Goal: Task Accomplishment & Management: Use online tool/utility

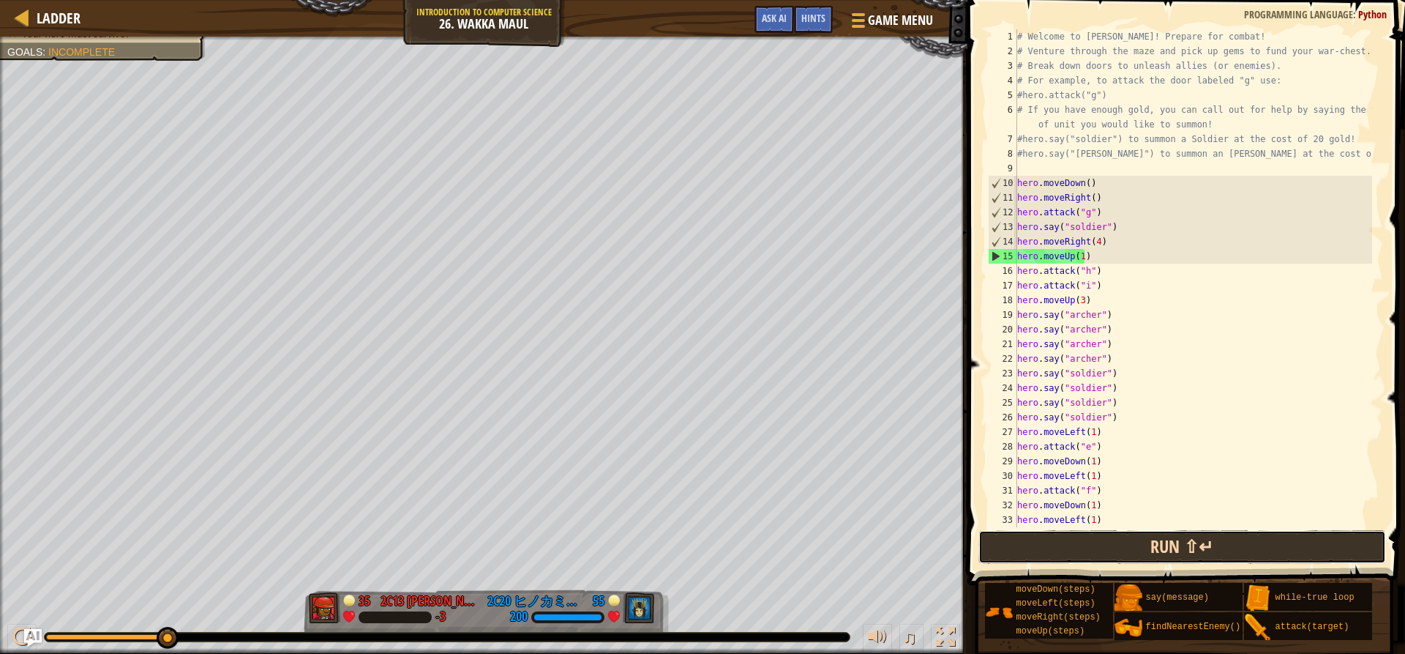
click at [1121, 553] on button "Run ⇧↵" at bounding box center [1181, 547] width 407 height 34
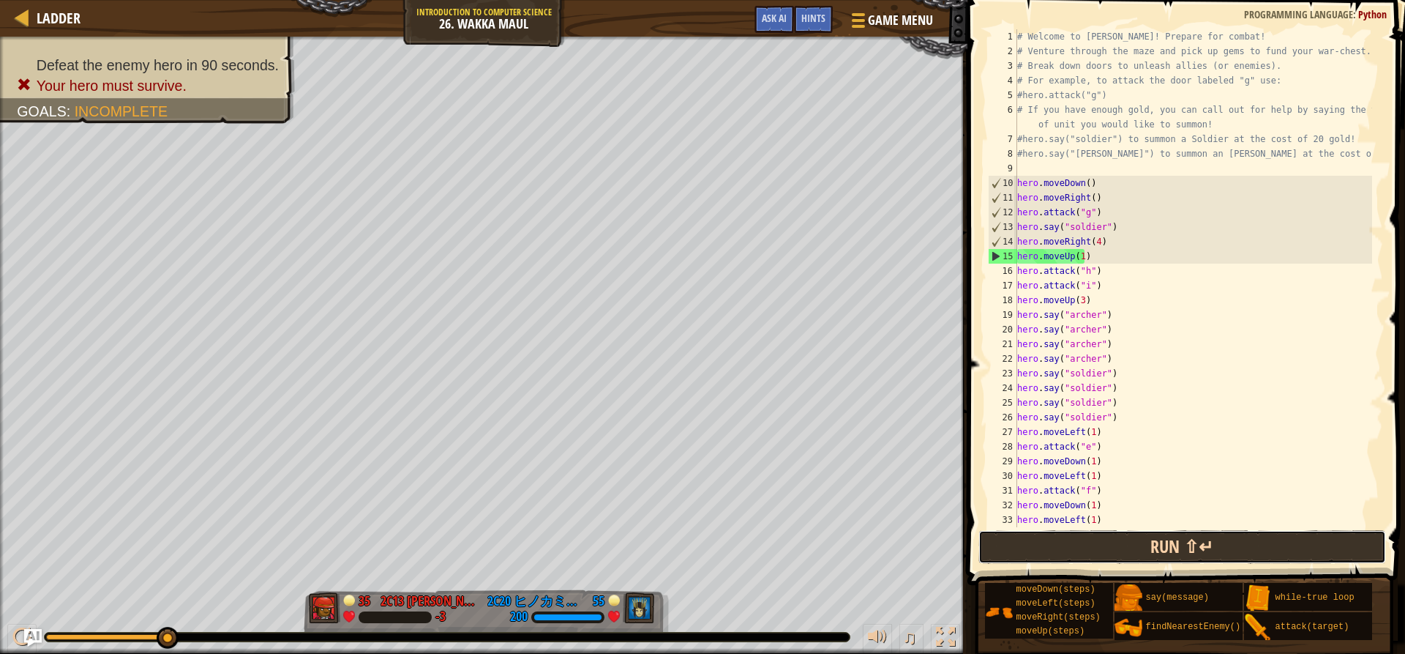
click at [1155, 542] on button "Run ⇧↵" at bounding box center [1181, 547] width 407 height 34
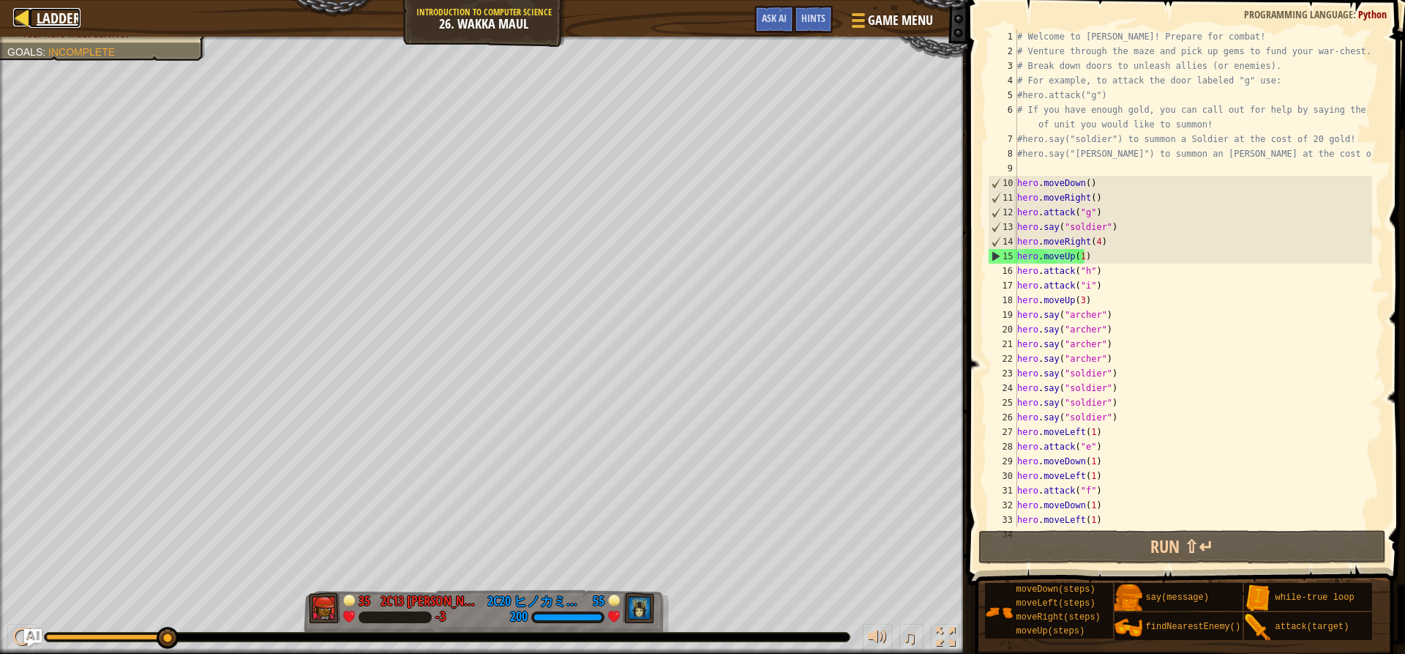
click at [26, 12] on div at bounding box center [22, 17] width 18 height 18
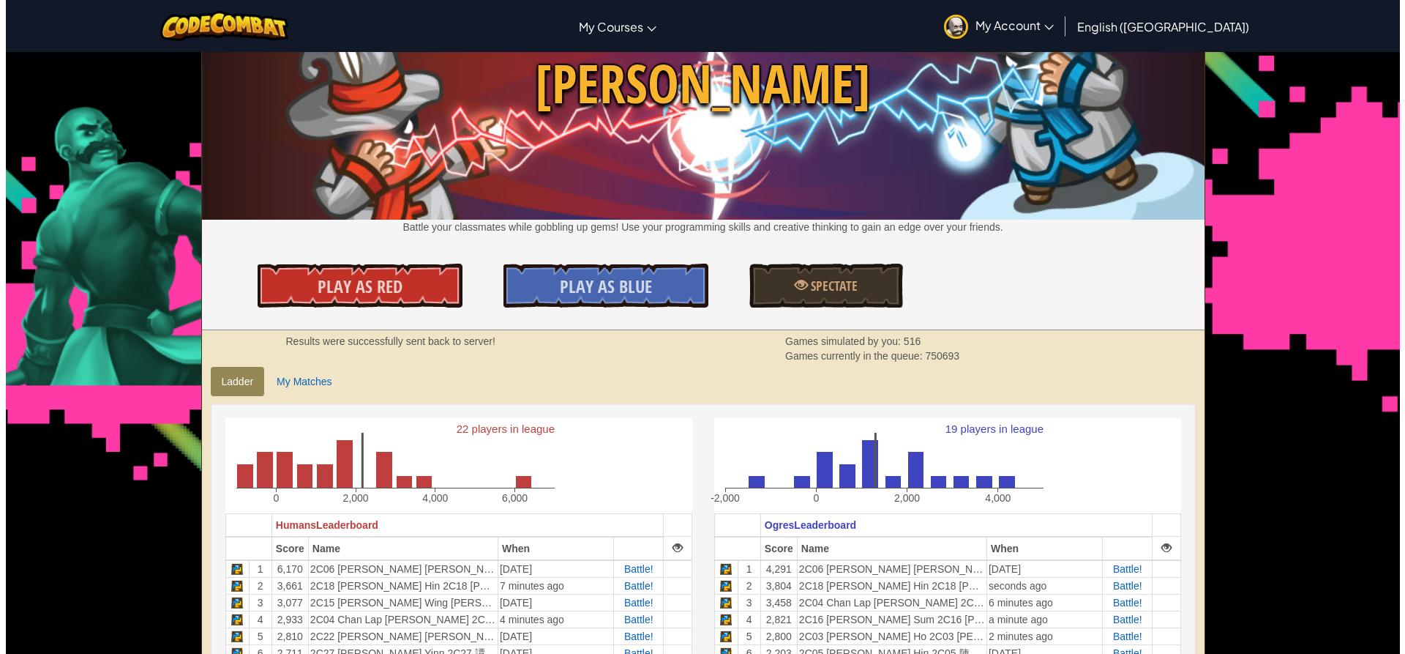
scroll to position [146, 0]
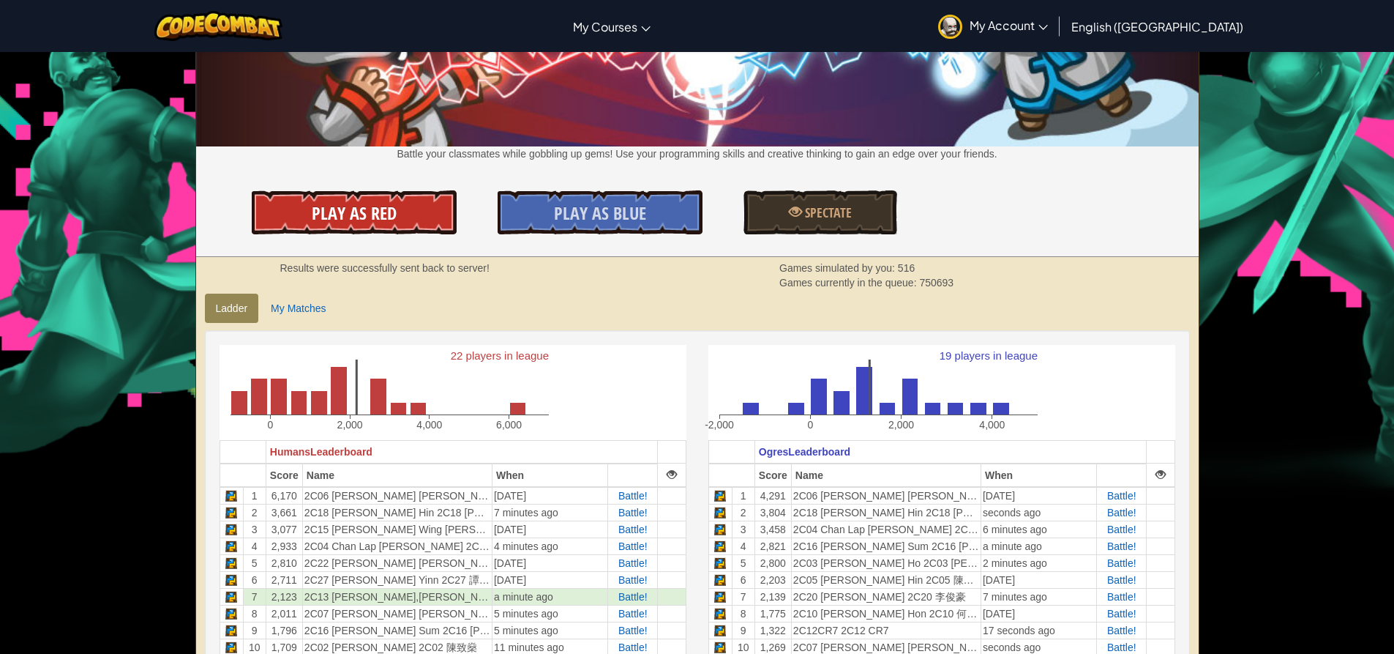
click at [359, 214] on span "Play As Red" at bounding box center [354, 212] width 85 height 23
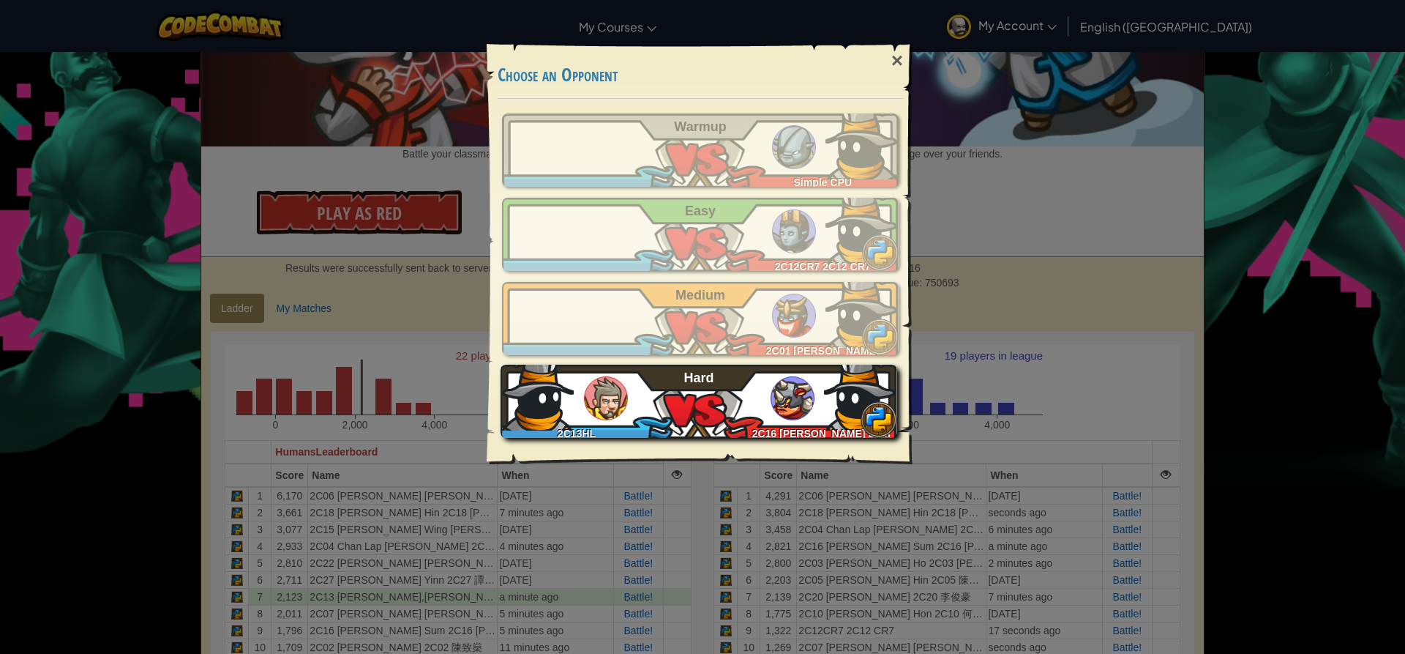
click at [714, 404] on div "2C13HL 2C16 [PERSON_NAME] Sum 2C16 [PERSON_NAME]" at bounding box center [699, 400] width 397 height 73
